Goal: Information Seeking & Learning: Check status

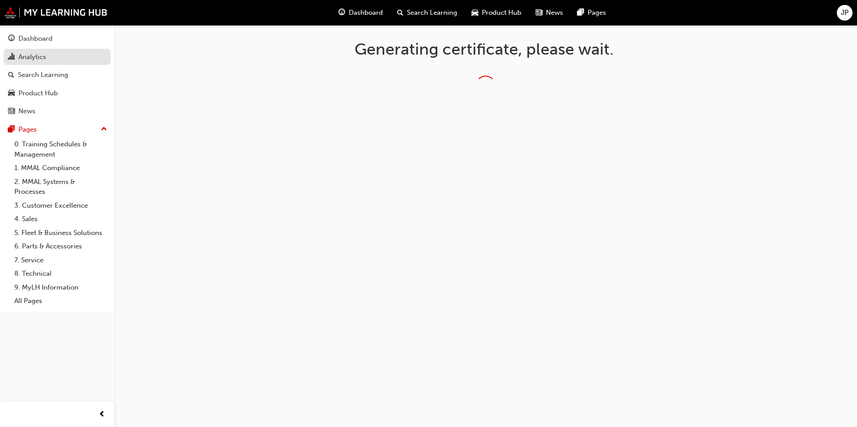
click at [29, 56] on div "Analytics" at bounding box center [32, 57] width 28 height 10
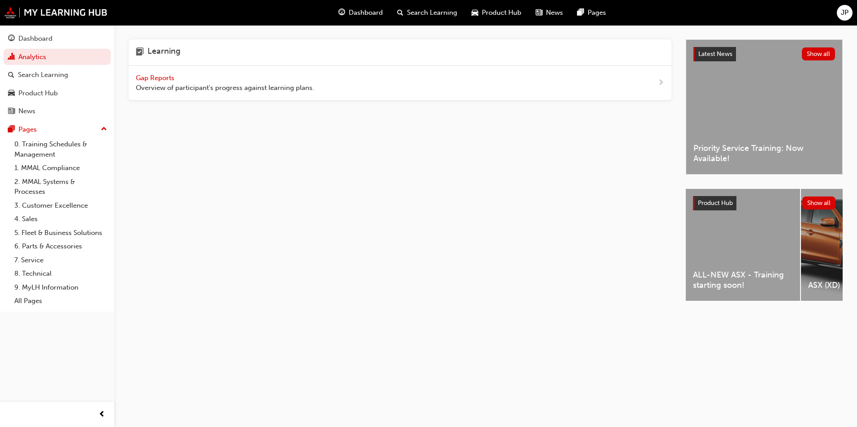
click at [164, 71] on div "Gap Reports Overview of participant's progress against learning plans." at bounding box center [400, 83] width 543 height 35
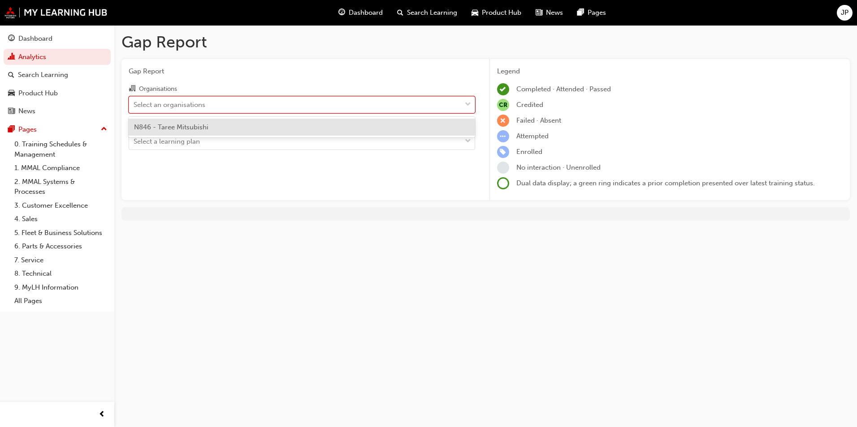
click at [283, 106] on div "Select an organisations" at bounding box center [295, 105] width 332 height 16
click at [134, 106] on input "Organisations option N846 - Taree Mitsubishi focused, 1 of 1. 1 result availabl…" at bounding box center [133, 104] width 1 height 8
click at [237, 123] on div "N846 - Taree Mitsubishi" at bounding box center [302, 127] width 346 height 17
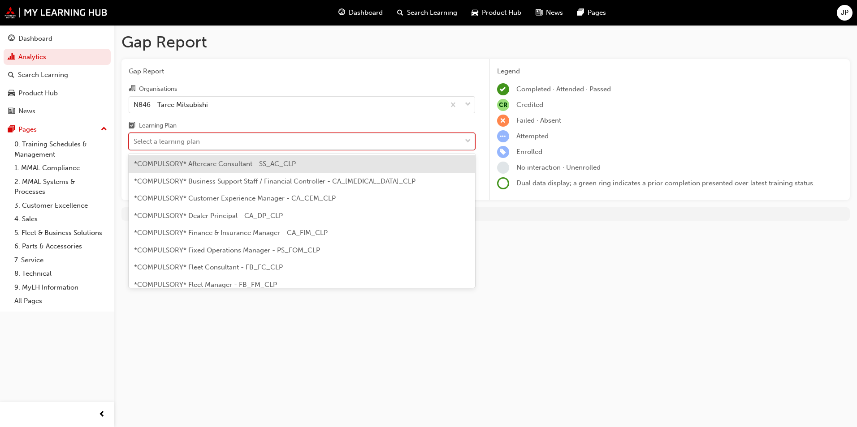
click at [265, 136] on div "Select a learning plan" at bounding box center [295, 142] width 332 height 16
click at [134, 138] on input "Learning Plan option *COMPULSORY* Aftercare Consultant - SS_AC_CLP focused, 1 o…" at bounding box center [133, 142] width 1 height 8
click at [293, 159] on div "*COMPULSORY* Aftercare Consultant - SS_AC_CLP" at bounding box center [302, 163] width 346 height 17
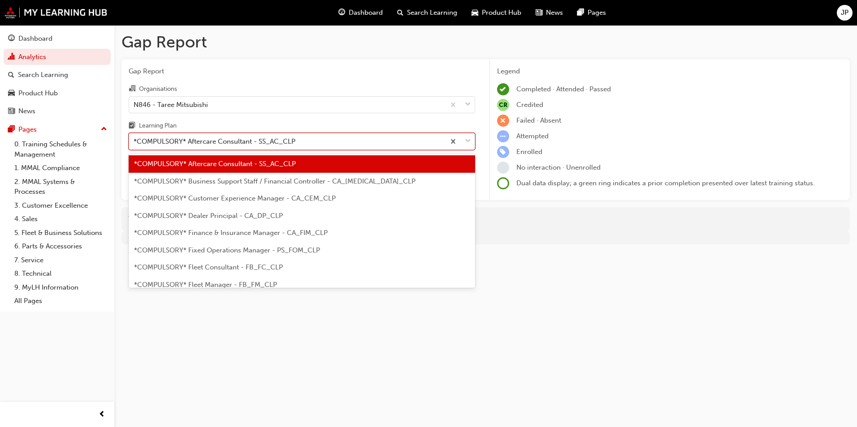
click at [334, 140] on div "*COMPULSORY* Aftercare Consultant - SS_AC_CLP" at bounding box center [287, 142] width 316 height 16
click at [134, 140] on input "Learning Plan option *COMPULSORY* Aftercare Consultant - SS_AC_CLP, selected. o…" at bounding box center [133, 142] width 1 height 8
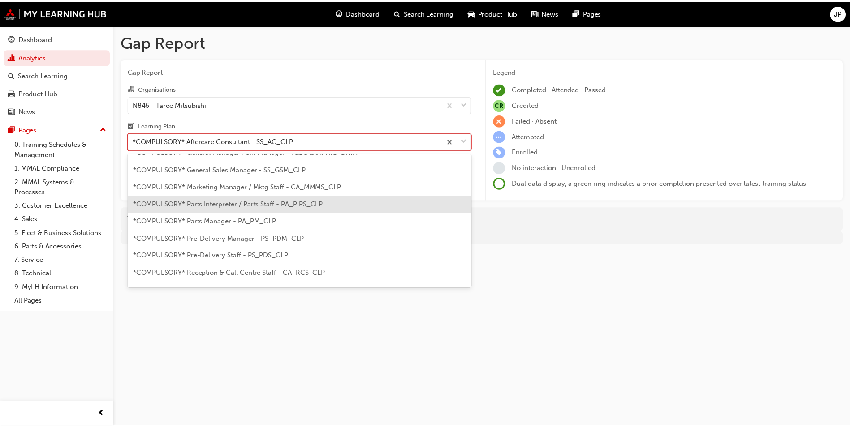
scroll to position [134, 0]
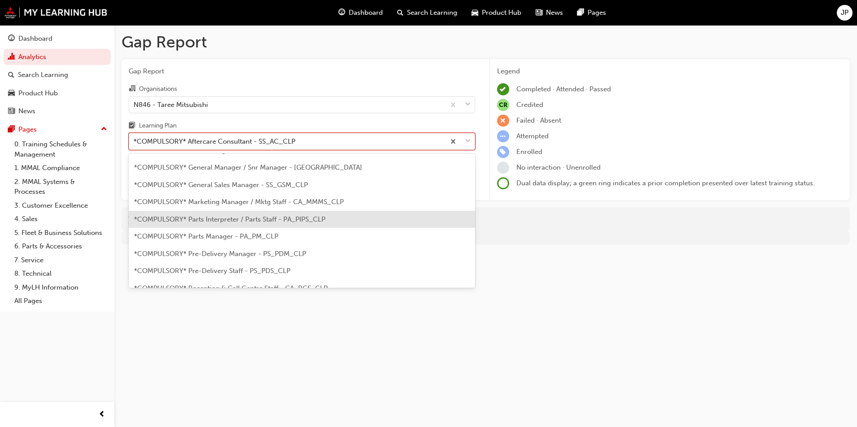
click at [213, 218] on span "*COMPULSORY* Parts Interpreter / Parts Staff - PA_PIPS_CLP" at bounding box center [229, 219] width 191 height 8
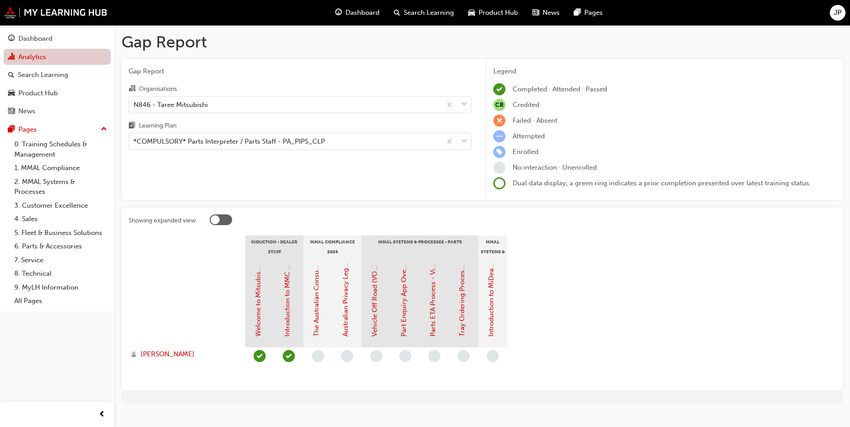
drag, startPoint x: 37, startPoint y: 38, endPoint x: 89, endPoint y: 48, distance: 53.5
click at [37, 38] on div "Dashboard" at bounding box center [35, 39] width 34 height 10
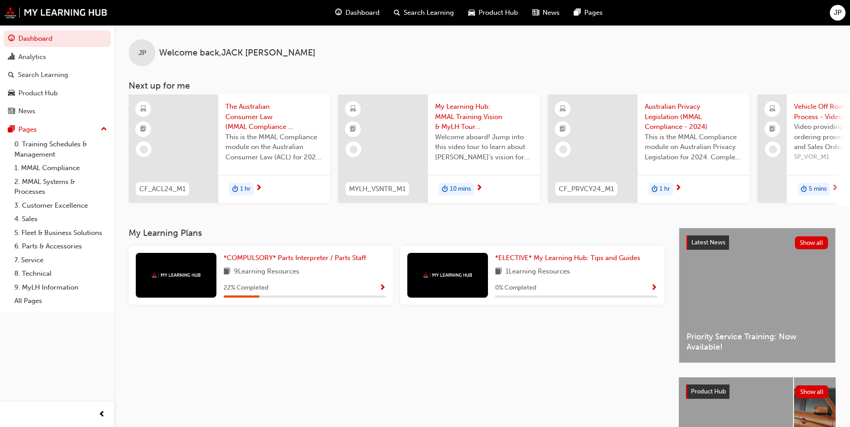
drag, startPoint x: 524, startPoint y: 211, endPoint x: 546, endPoint y: 211, distance: 22.0
click at [546, 211] on div "JP Welcome back , JACK PAINE Next up for me CF_ACL24_M1 The Australian Consumer…" at bounding box center [482, 126] width 736 height 203
